Goal: Task Accomplishment & Management: Complete application form

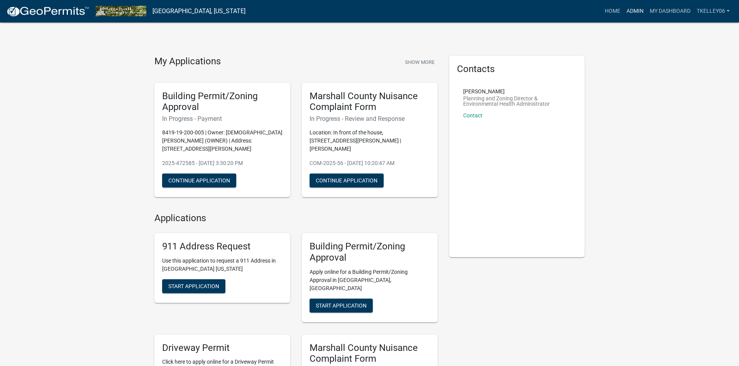
click at [638, 9] on link "Admin" at bounding box center [634, 11] width 23 height 15
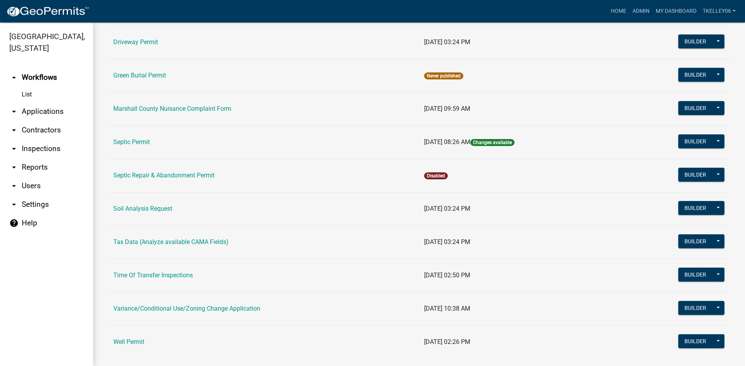
scroll to position [190, 0]
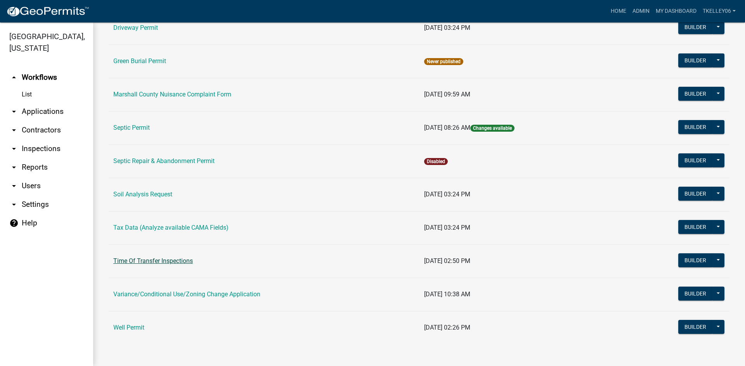
click at [174, 260] on link "Time Of Transfer Inspections" at bounding box center [153, 261] width 80 height 7
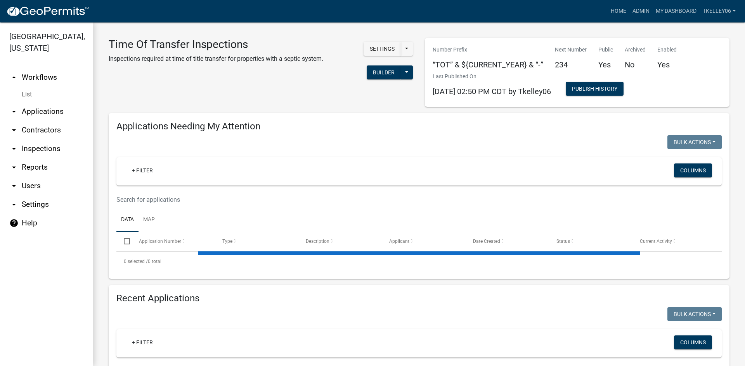
select select "3: 100"
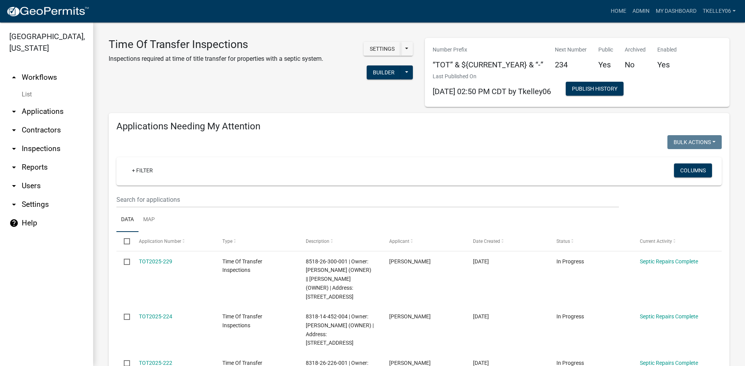
click at [42, 87] on link "List" at bounding box center [46, 95] width 93 height 16
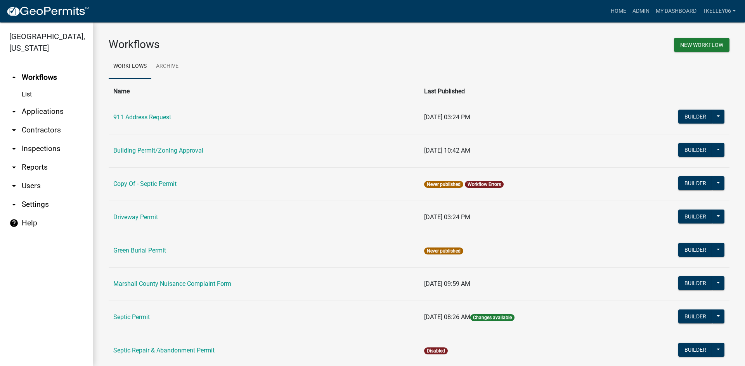
click at [43, 102] on link "arrow_drop_down Applications" at bounding box center [46, 111] width 93 height 19
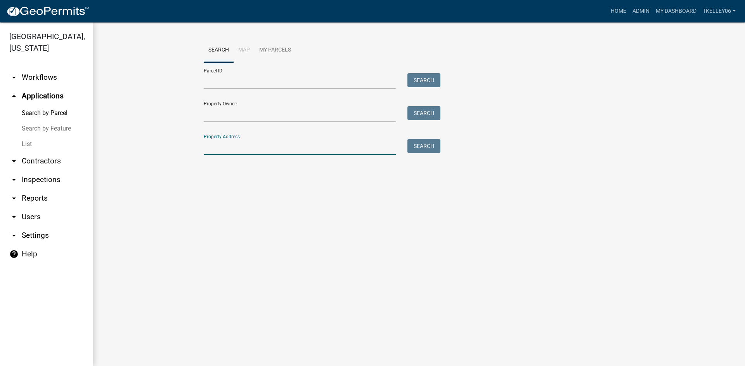
click at [233, 151] on input "Property Address:" at bounding box center [300, 147] width 192 height 16
click at [215, 145] on input "Property Address:" at bounding box center [300, 147] width 192 height 16
type input "1563 Lafayette"
click at [434, 149] on button "Search" at bounding box center [423, 146] width 33 height 14
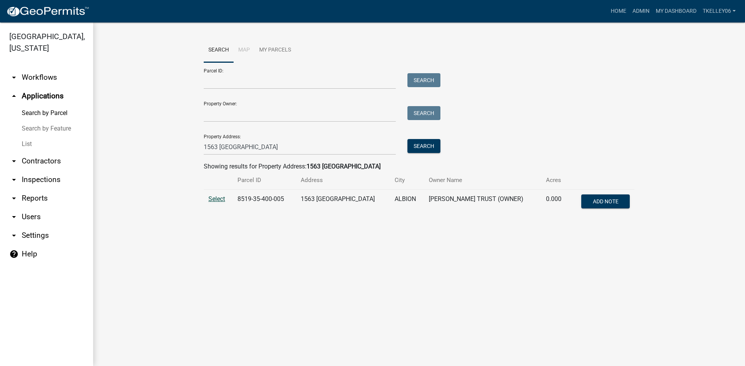
click at [217, 197] on span "Select" at bounding box center [216, 198] width 17 height 7
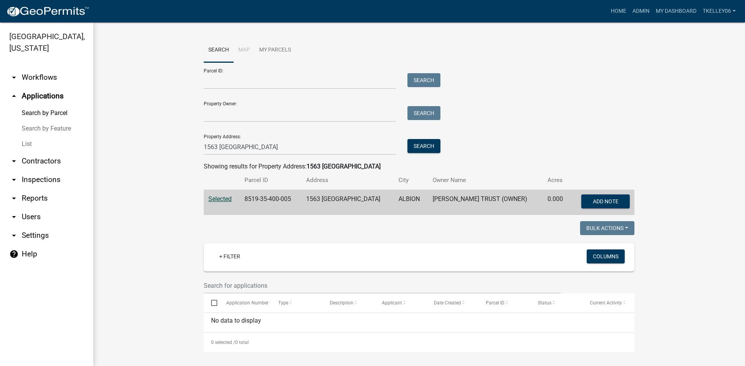
scroll to position [2, 0]
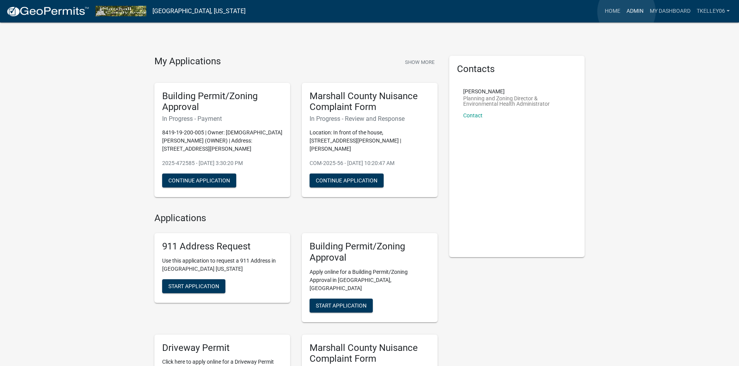
click at [626, 12] on link "Admin" at bounding box center [634, 11] width 23 height 15
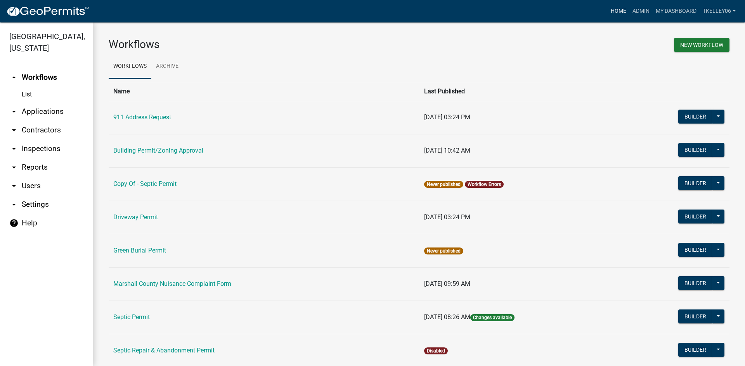
click at [616, 10] on link "Home" at bounding box center [618, 11] width 22 height 15
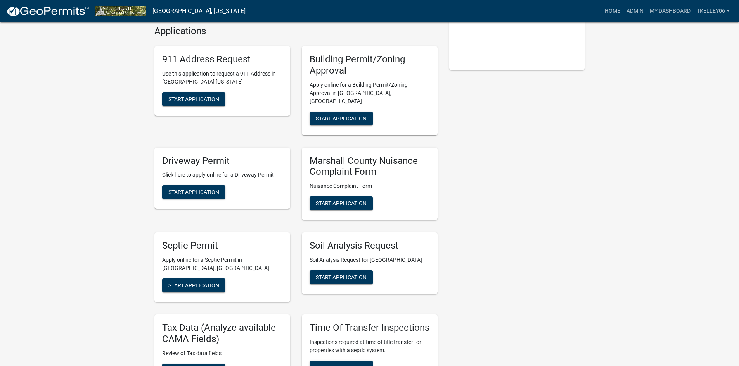
scroll to position [194, 0]
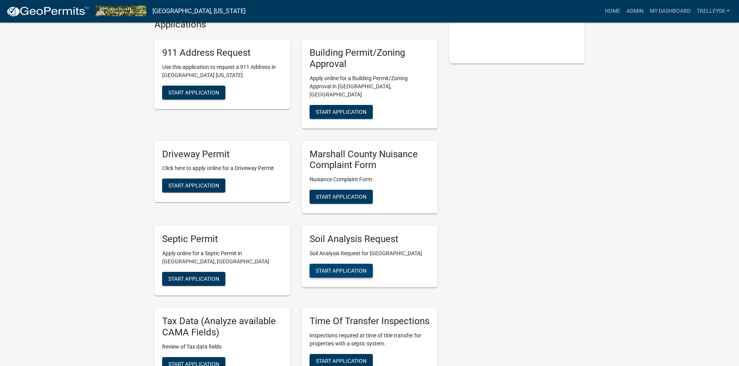
click at [349, 268] on span "Start Application" at bounding box center [341, 271] width 51 height 6
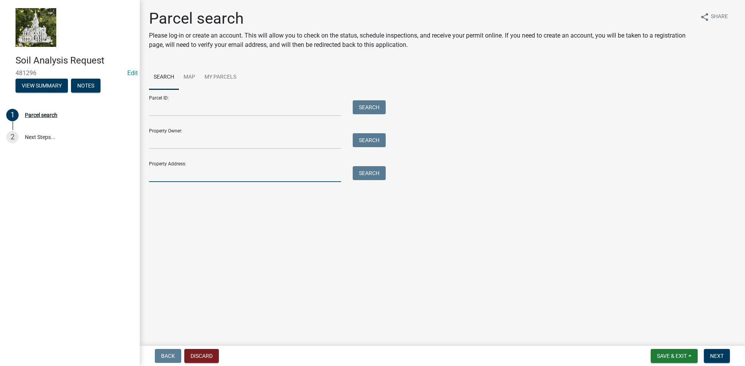
click at [211, 170] on input "Property Address:" at bounding box center [245, 174] width 192 height 16
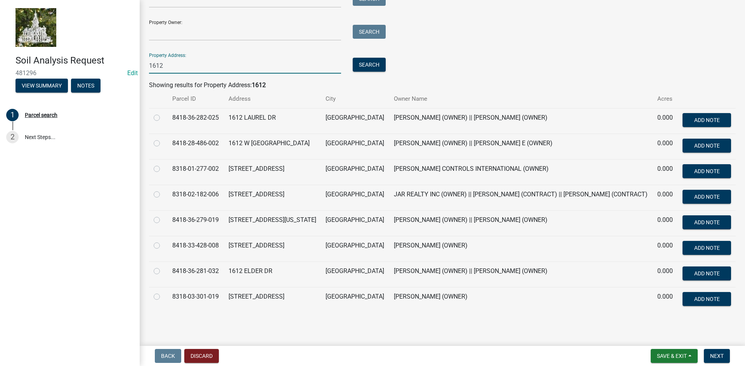
scroll to position [130, 0]
type input "1612"
click at [163, 241] on label at bounding box center [163, 241] width 0 height 0
click at [163, 241] on input "radio" at bounding box center [165, 243] width 5 height 5
radio input "true"
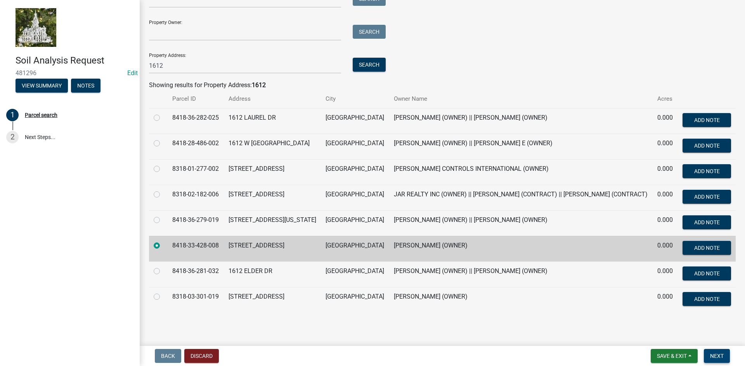
click at [712, 355] on span "Next" at bounding box center [717, 356] width 14 height 6
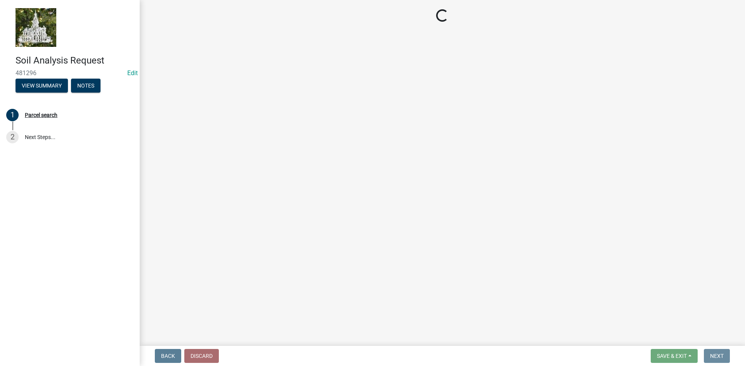
scroll to position [0, 0]
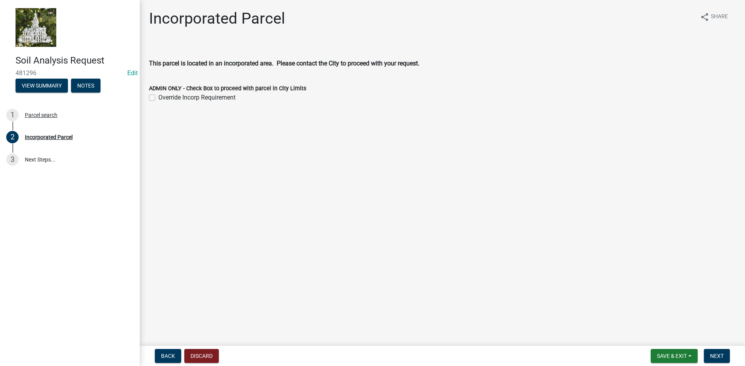
click at [156, 97] on div "Override Incorp Requirement" at bounding box center [442, 97] width 586 height 9
click at [158, 98] on label "Override Incorp Requirement" at bounding box center [196, 97] width 77 height 9
click at [158, 98] on input "Override Incorp Requirement" at bounding box center [160, 95] width 5 height 5
checkbox input "true"
click at [714, 359] on span "Next" at bounding box center [717, 356] width 14 height 6
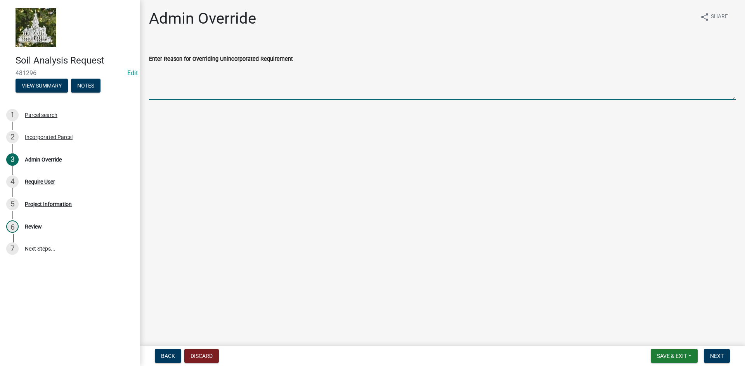
click at [217, 94] on textarea "Enter Reason for Overriding Unincorporated Requirement" at bounding box center [442, 82] width 586 height 36
type textarea "City of Marshalltown confirmed there is no city sewer at property location"
click at [714, 357] on span "Next" at bounding box center [717, 356] width 14 height 6
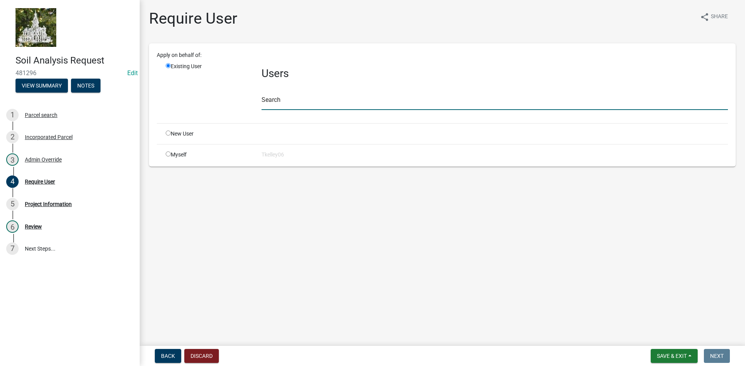
click at [287, 100] on input "text" at bounding box center [494, 102] width 466 height 16
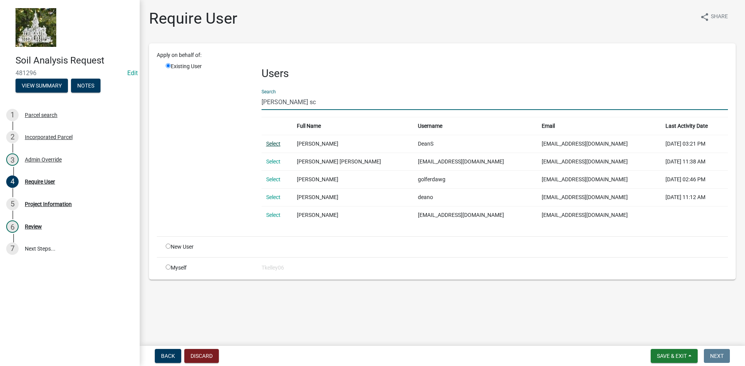
type input "Dean sc"
click at [270, 145] on link "Select" at bounding box center [273, 144] width 14 height 6
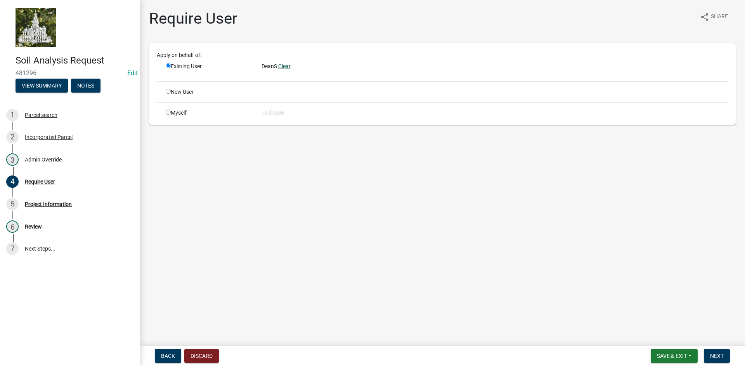
click at [287, 65] on link "Clear" at bounding box center [284, 66] width 12 height 6
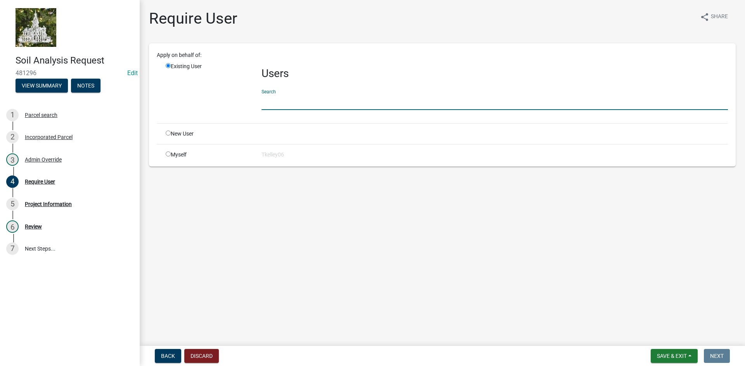
click at [277, 105] on input "text" at bounding box center [494, 102] width 466 height 16
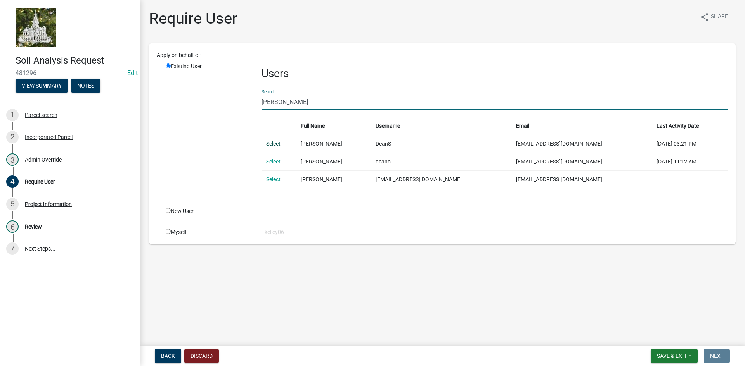
type input "schoppe"
click at [272, 144] on link "Select" at bounding box center [273, 144] width 14 height 6
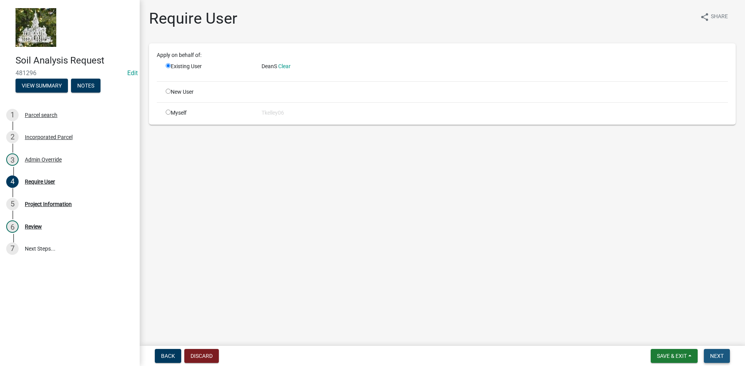
click at [717, 360] on button "Next" at bounding box center [717, 356] width 26 height 14
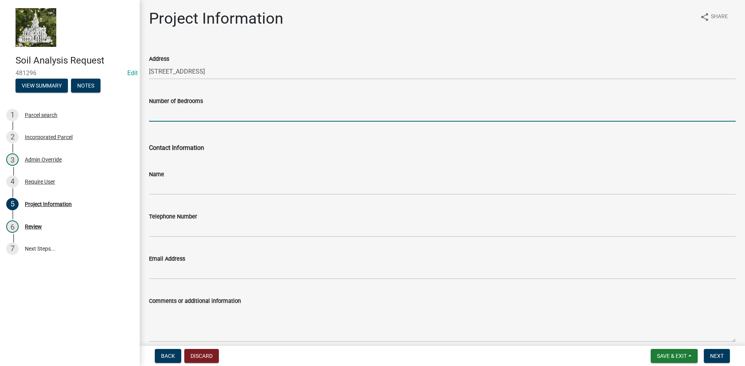
click at [204, 120] on input "Number of Bedrooms" at bounding box center [442, 114] width 586 height 16
type input "5"
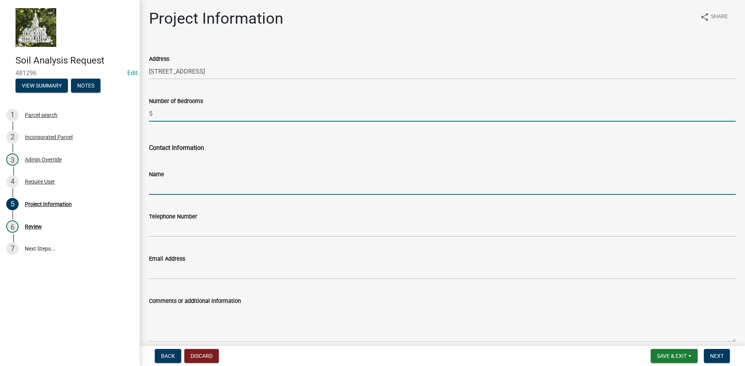
click at [199, 188] on input "Name" at bounding box center [442, 187] width 586 height 16
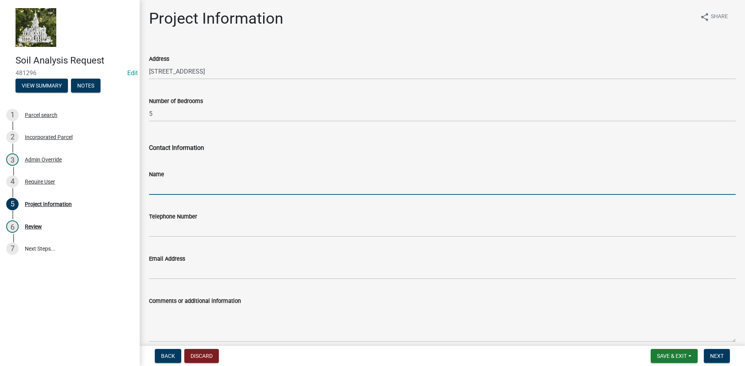
type input "Dean Schoppe"
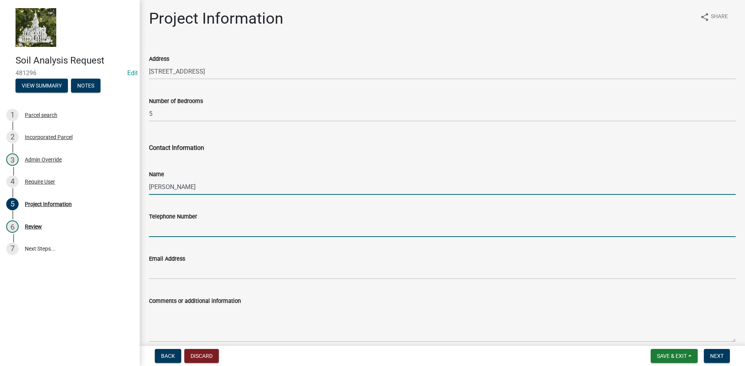
type input "6417517404"
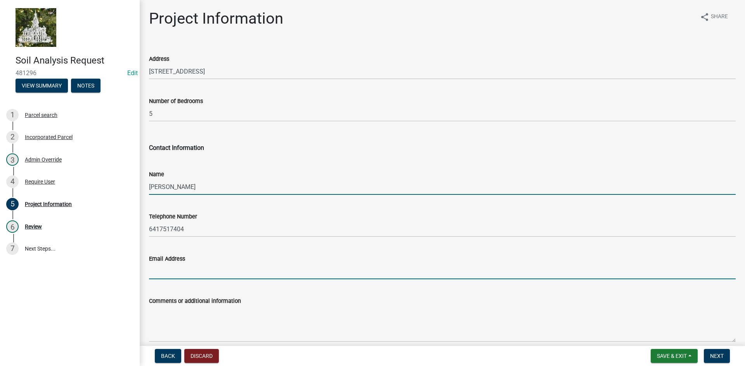
type input "daryl@darylsguns.com"
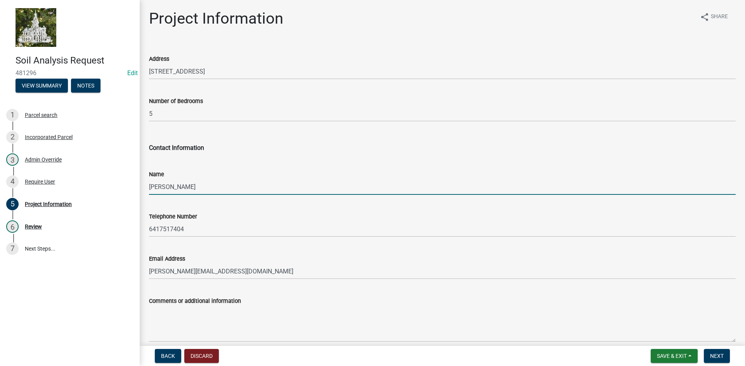
scroll to position [61, 0]
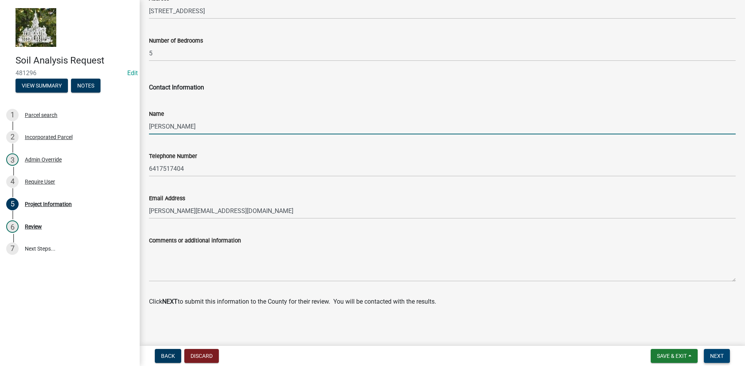
click at [711, 355] on span "Next" at bounding box center [717, 356] width 14 height 6
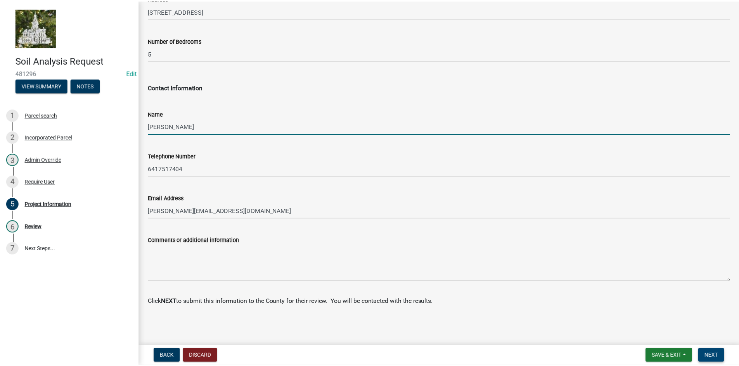
scroll to position [0, 0]
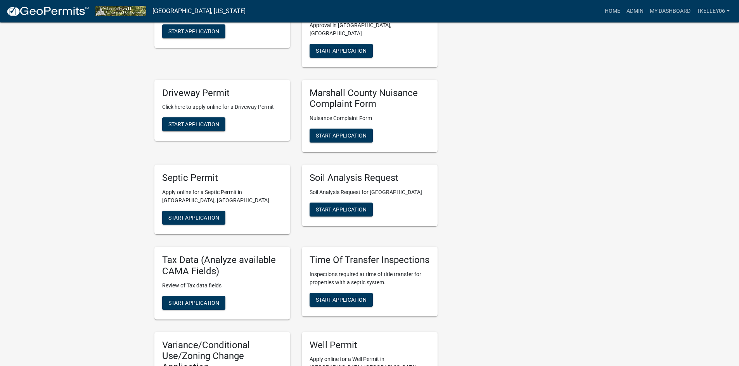
scroll to position [271, 0]
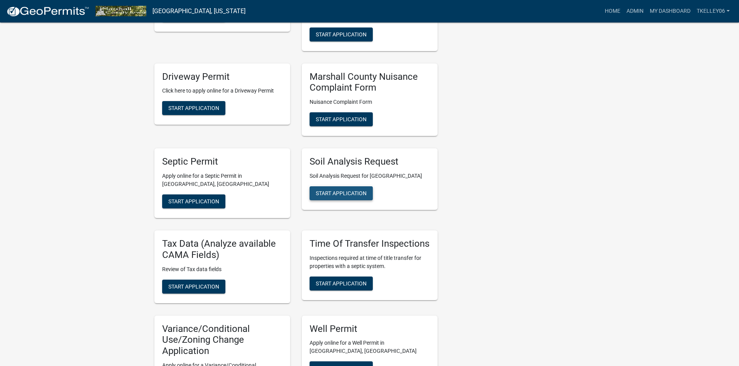
click at [338, 190] on span "Start Application" at bounding box center [341, 193] width 51 height 6
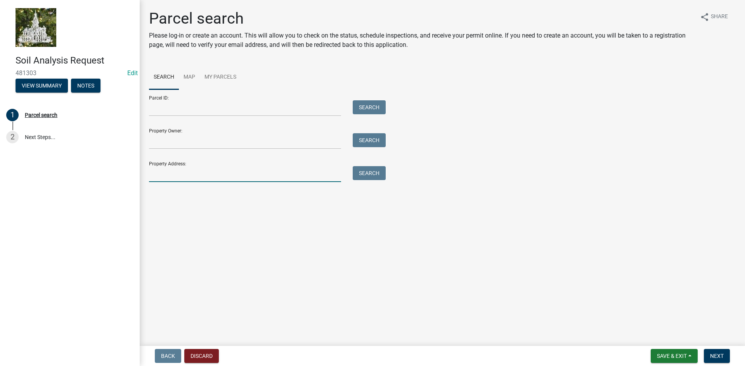
click at [183, 178] on input "Property Address:" at bounding box center [245, 174] width 192 height 16
type input "2616 145TH"
click at [193, 173] on input "2616 145TH" at bounding box center [245, 174] width 192 height 16
click at [366, 171] on button "Search" at bounding box center [369, 173] width 33 height 14
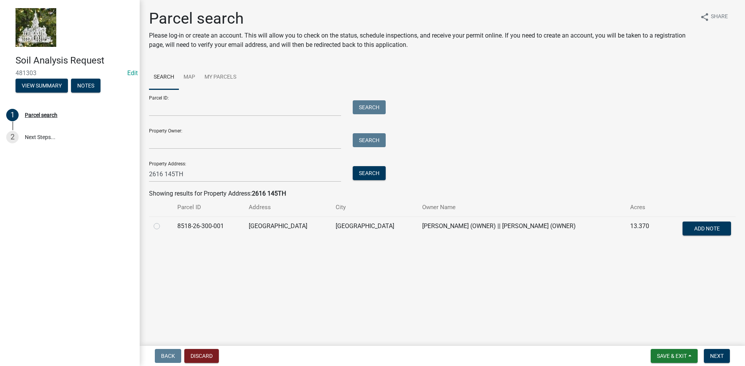
click at [163, 222] on label at bounding box center [163, 222] width 0 height 0
click at [163, 227] on input "radio" at bounding box center [165, 224] width 5 height 5
radio input "true"
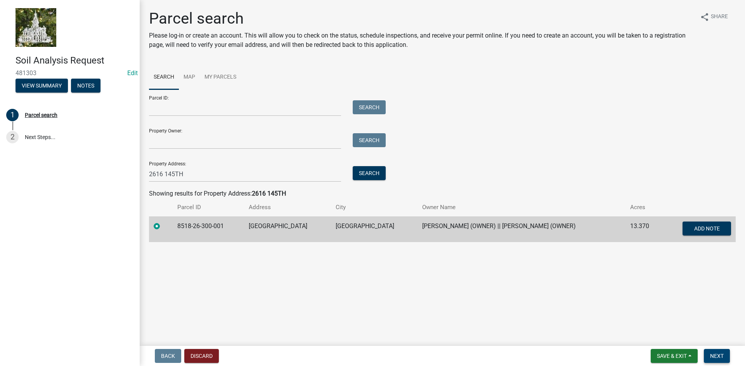
click at [711, 357] on span "Next" at bounding box center [717, 356] width 14 height 6
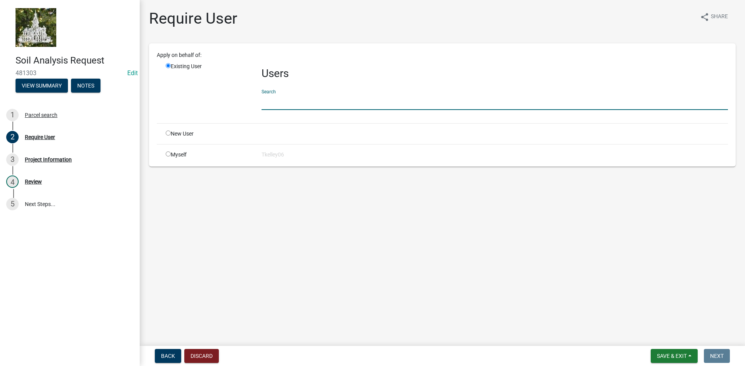
click at [280, 105] on input "text" at bounding box center [494, 102] width 466 height 16
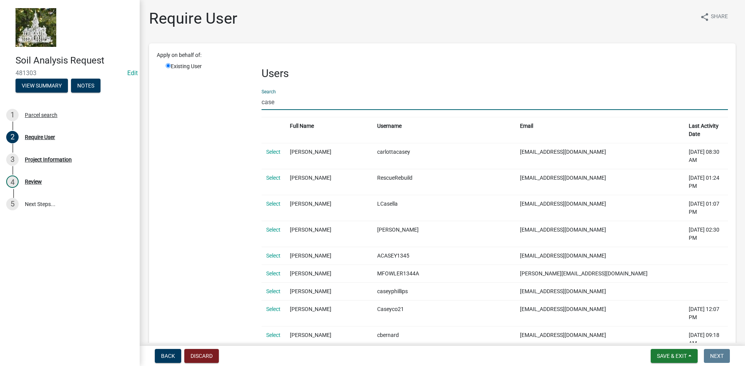
type input "Casey Crawford"
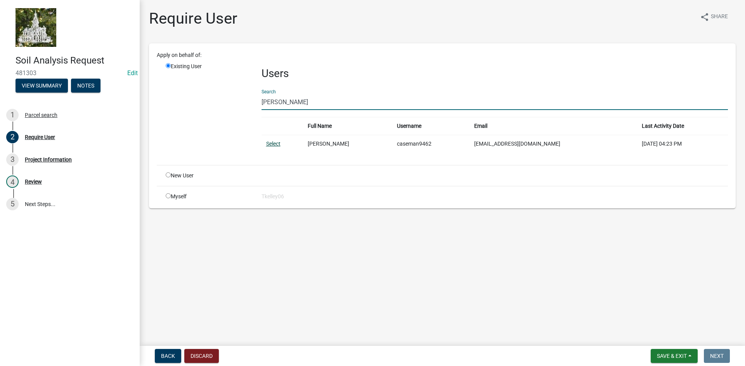
click at [275, 144] on link "Select" at bounding box center [273, 144] width 14 height 6
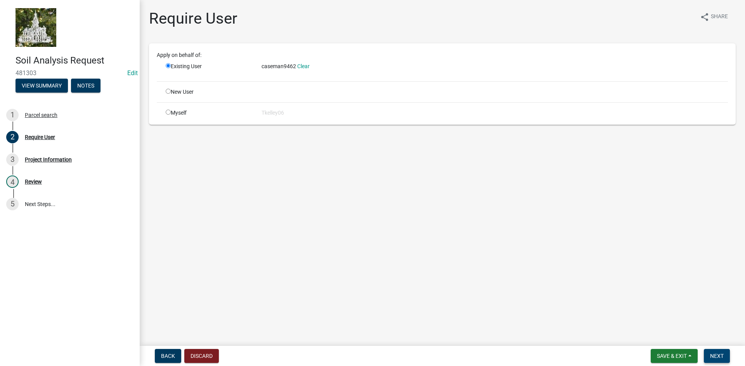
click at [720, 353] on span "Next" at bounding box center [717, 356] width 14 height 6
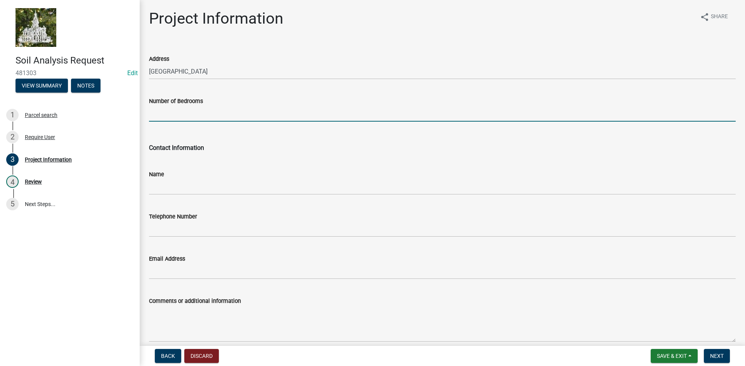
click at [178, 119] on input "Number of Bedrooms" at bounding box center [442, 114] width 586 height 16
click at [185, 113] on input "Number of Bedrooms" at bounding box center [442, 114] width 586 height 16
type input "3"
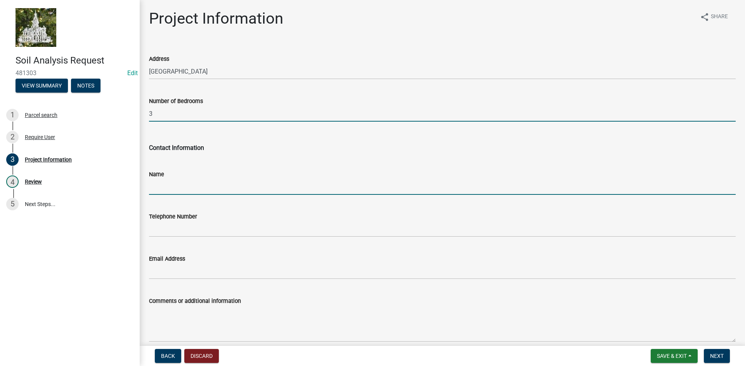
click at [174, 187] on input "Name" at bounding box center [442, 187] width 586 height 16
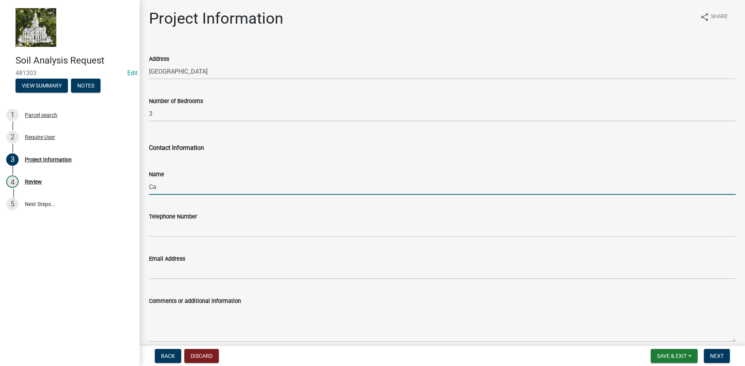
type input "Casey Crawford"
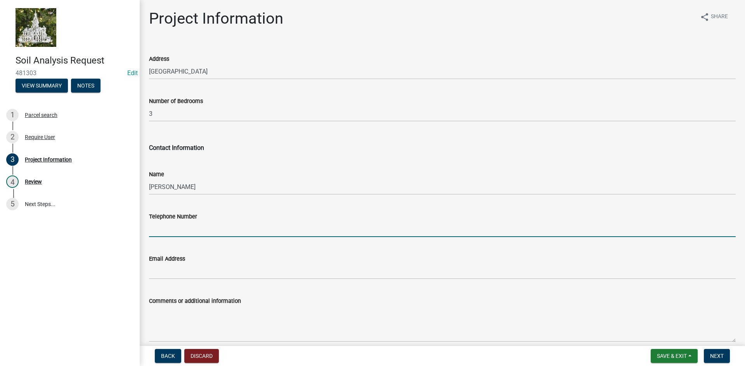
click at [188, 229] on input "Telephone Number" at bounding box center [442, 229] width 586 height 16
type input "641-751-9462"
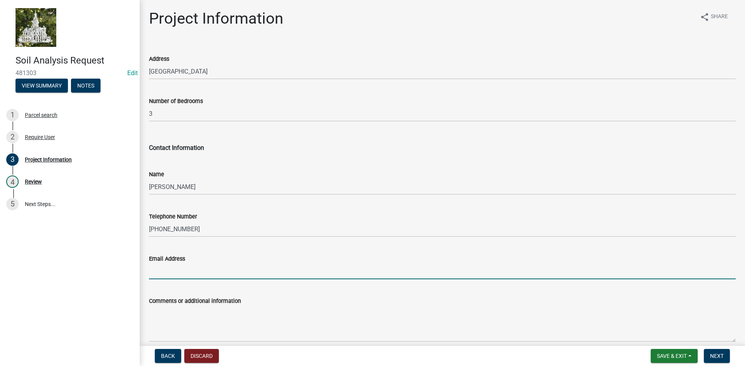
click at [180, 270] on input "Email Address" at bounding box center [442, 272] width 586 height 16
type input "x"
type input "c"
paste input "caseman9462@gmail.com"
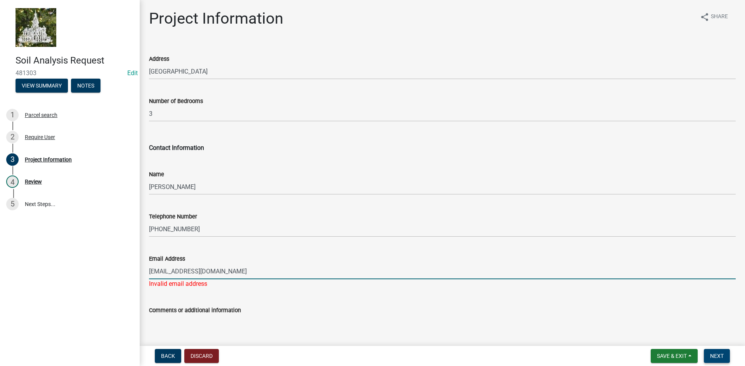
type input "caseman9462@gmail.com"
click at [709, 354] on button "Next" at bounding box center [717, 356] width 26 height 14
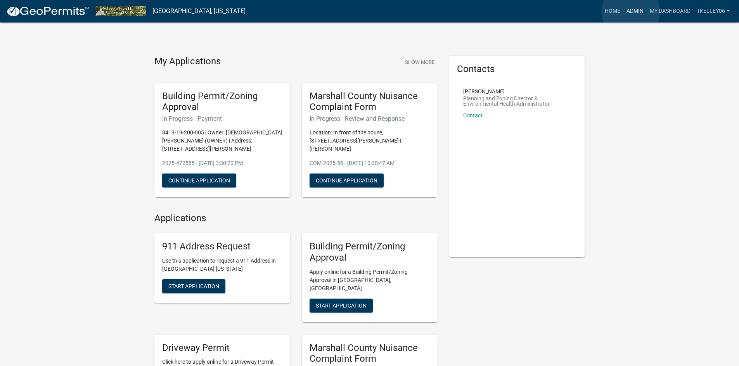
click at [631, 11] on link "Admin" at bounding box center [634, 11] width 23 height 15
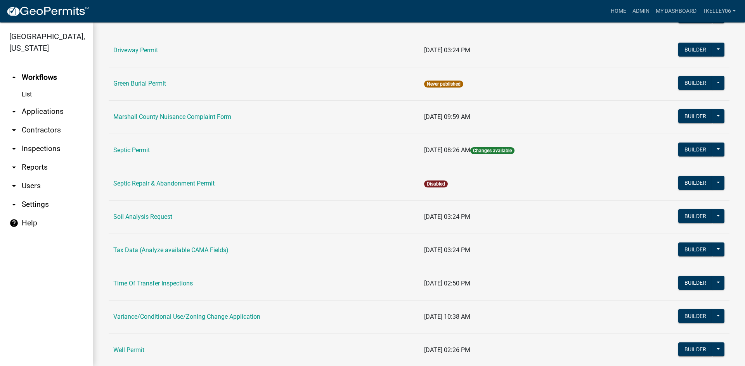
scroll to position [190, 0]
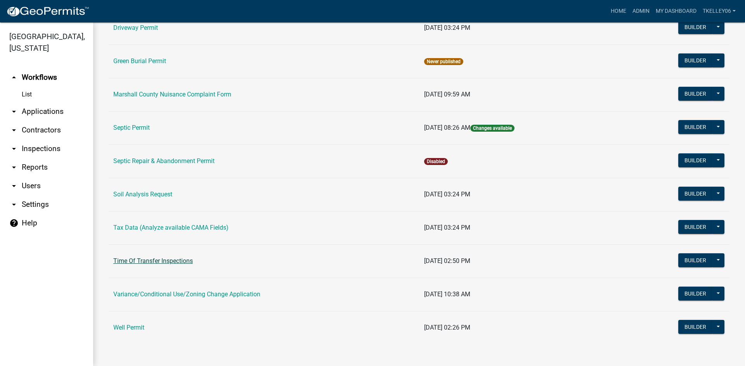
click at [153, 260] on link "Time Of Transfer Inspections" at bounding box center [153, 261] width 80 height 7
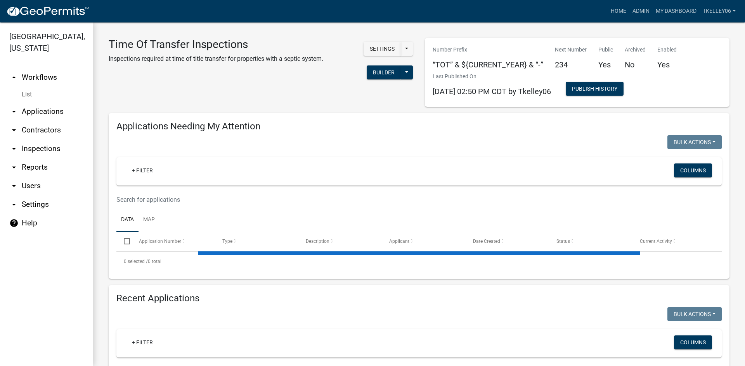
select select "3: 100"
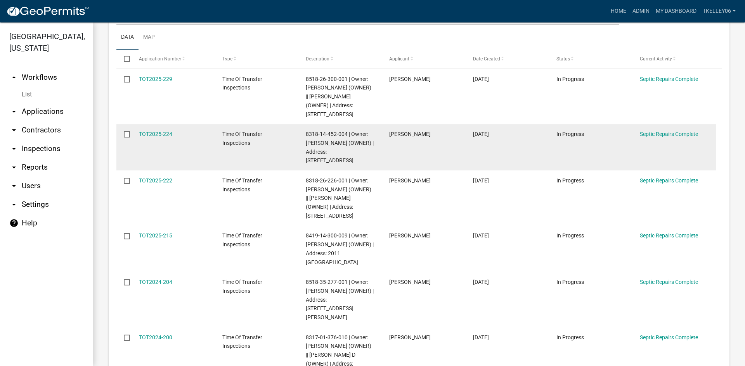
scroll to position [194, 0]
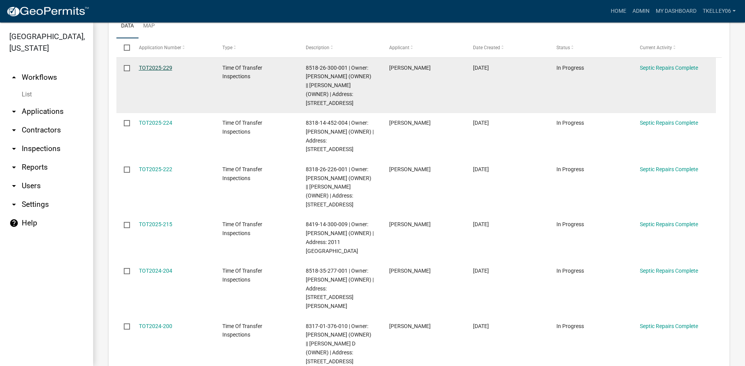
click at [153, 66] on link "TOT2025-229" at bounding box center [155, 68] width 33 height 6
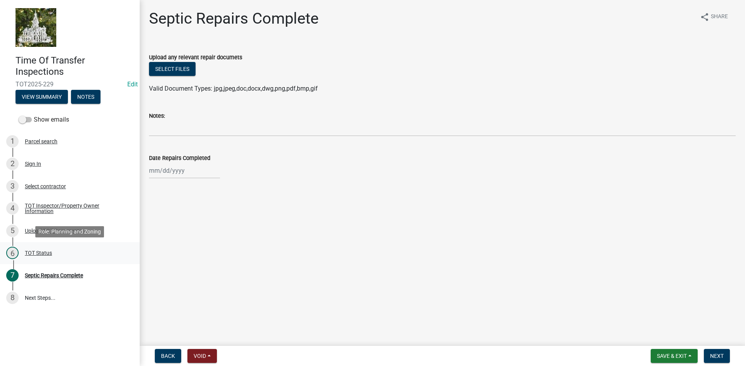
click at [40, 255] on div "TOT Status" at bounding box center [38, 253] width 27 height 5
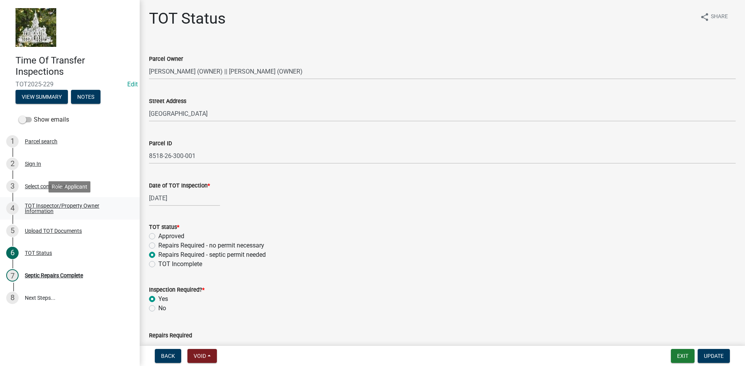
click at [38, 208] on div "TOT Inspector/Property Owner Information" at bounding box center [76, 208] width 102 height 11
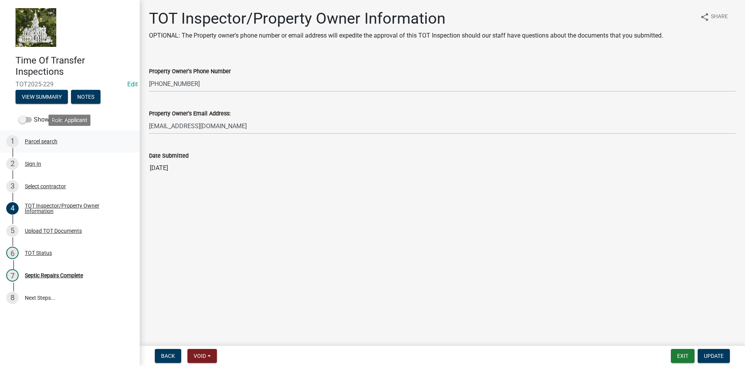
click at [50, 141] on div "Parcel search" at bounding box center [41, 141] width 33 height 5
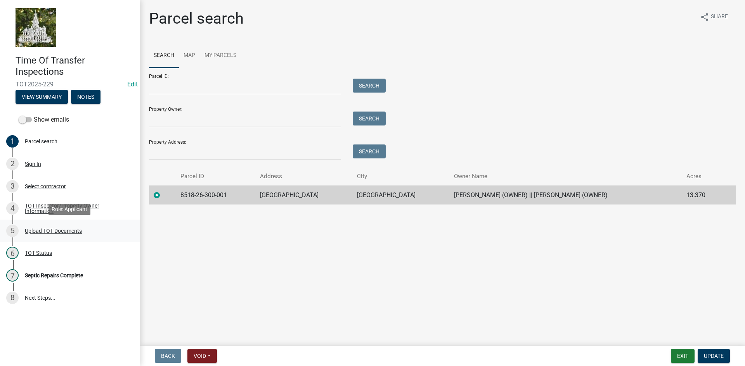
click at [52, 233] on div "Upload TOT Documents" at bounding box center [53, 230] width 57 height 5
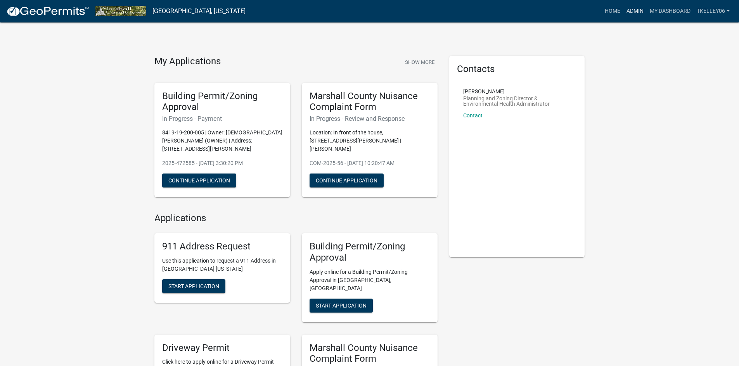
click at [636, 11] on link "Admin" at bounding box center [634, 11] width 23 height 15
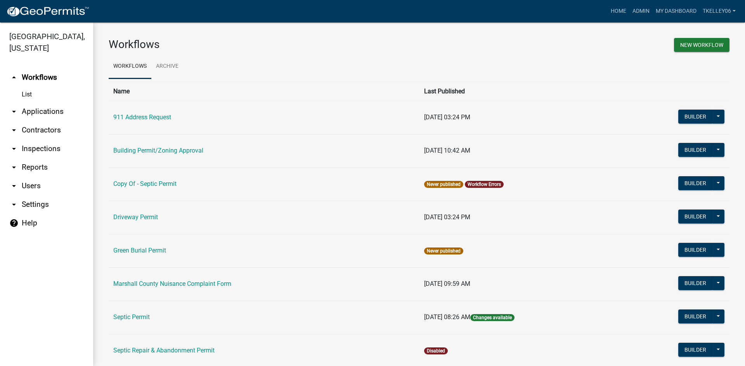
click at [48, 102] on link "arrow_drop_down Applications" at bounding box center [46, 111] width 93 height 19
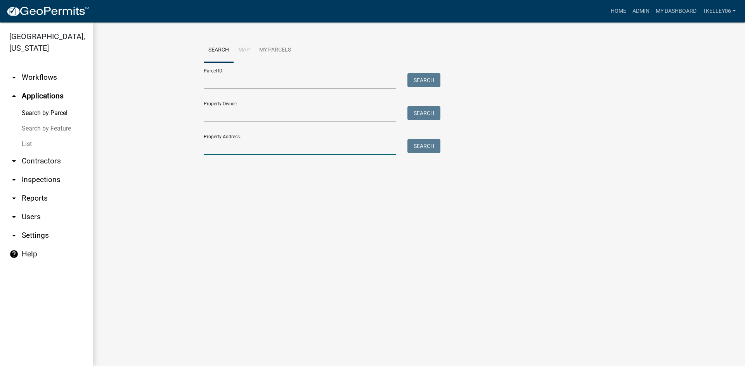
click at [220, 150] on input "Property Address:" at bounding box center [300, 147] width 192 height 16
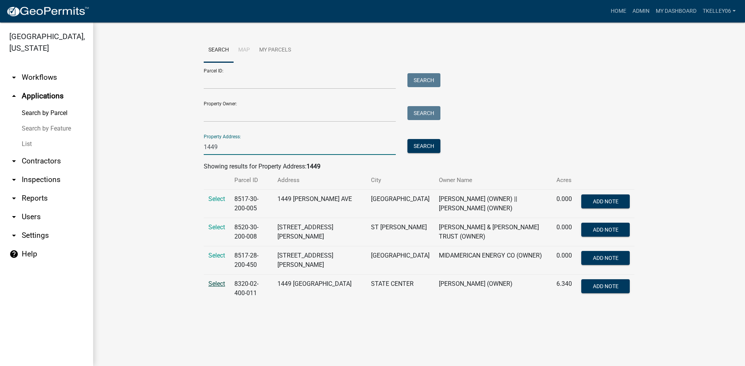
type input "1449"
click at [216, 285] on span "Select" at bounding box center [216, 283] width 17 height 7
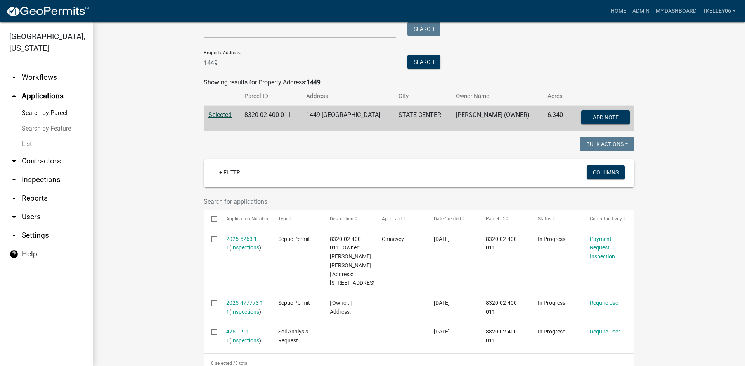
scroll to position [107, 0]
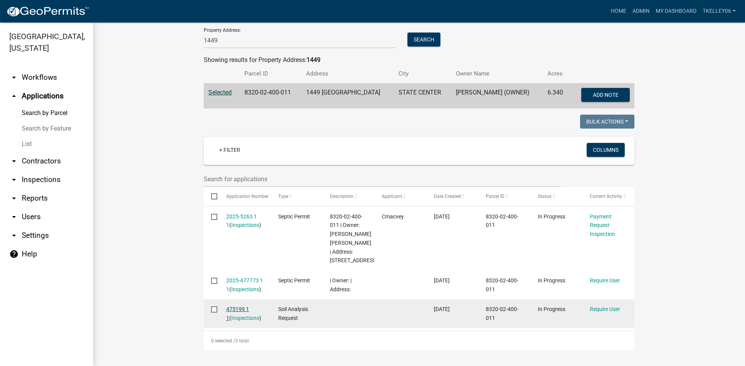
click at [236, 310] on link "475199 1 1" at bounding box center [237, 313] width 23 height 15
